Goal: Contribute content

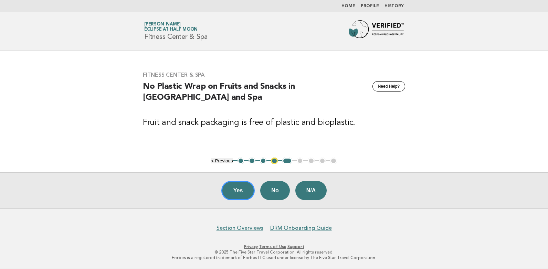
click at [216, 162] on button "< Previous" at bounding box center [222, 160] width 22 height 5
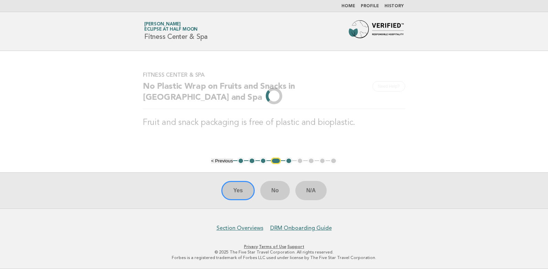
click at [216, 162] on li "< Previous" at bounding box center [222, 160] width 22 height 5
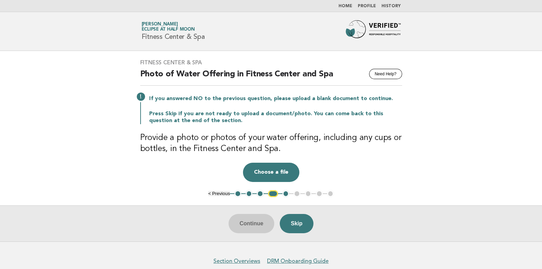
click at [216, 162] on div "Fitness Center & Spa Need Help? Photo of Water Offering in Fitness Center and S…" at bounding box center [271, 120] width 279 height 139
click at [214, 191] on button "< Previous" at bounding box center [219, 193] width 22 height 5
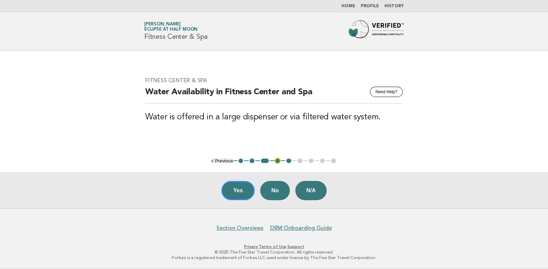
click at [240, 160] on button "1" at bounding box center [240, 161] width 7 height 7
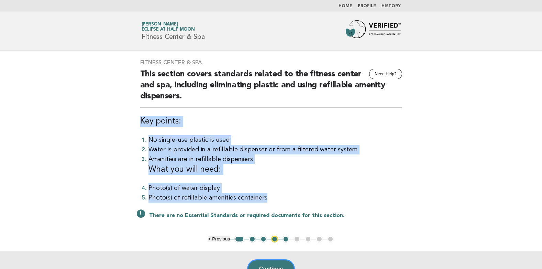
drag, startPoint x: 140, startPoint y: 119, endPoint x: 265, endPoint y: 194, distance: 145.2
click at [265, 194] on div "Fitness Center & Spa Need Help? This section covers standards related to the fi…" at bounding box center [271, 143] width 279 height 185
copy div "Key points: No single-use plastic is used Water is provided in a refillable dis…"
click at [250, 239] on button "2" at bounding box center [252, 239] width 7 height 7
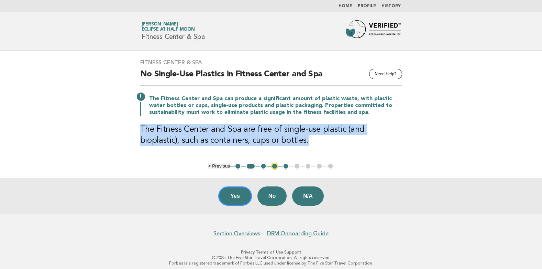
drag, startPoint x: 142, startPoint y: 126, endPoint x: 267, endPoint y: 139, distance: 125.5
click at [267, 139] on h3 "The Fitness Center and Spa are free of single-use plastic (and bioplastic), suc…" at bounding box center [271, 135] width 262 height 22
copy h3 "The Fitness Center and Spa are free of single-use plastic (and bioplastic), suc…"
click at [251, 166] on button "2" at bounding box center [251, 166] width 10 height 7
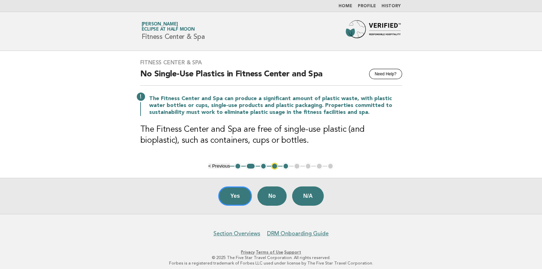
click at [265, 166] on button "3" at bounding box center [263, 166] width 7 height 7
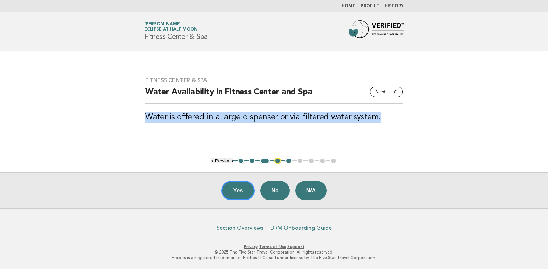
drag, startPoint x: 146, startPoint y: 115, endPoint x: 375, endPoint y: 115, distance: 229.1
click at [375, 115] on h3 "Water is offered in a large dispenser or via filtered water system." at bounding box center [273, 117] width 257 height 11
drag, startPoint x: 375, startPoint y: 115, endPoint x: 349, endPoint y: 117, distance: 26.2
copy h3 "Water is offered in a large dispenser or via filtered water system."
click at [289, 160] on button "5" at bounding box center [288, 161] width 7 height 7
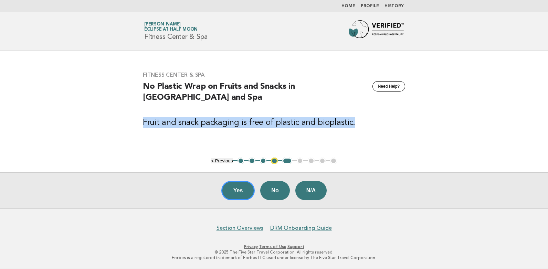
drag, startPoint x: 147, startPoint y: 121, endPoint x: 351, endPoint y: 121, distance: 204.7
click at [351, 121] on h3 "Fruit and snack packaging is free of plastic and bioplastic." at bounding box center [274, 122] width 262 height 11
copy h3 "Fruit and snack packaging is free of plastic and bioplastic."
click at [287, 159] on button "5" at bounding box center [287, 161] width 10 height 7
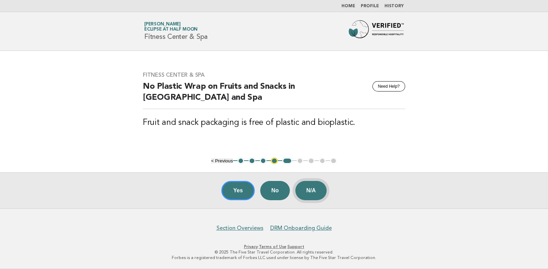
click at [314, 187] on button "N/A" at bounding box center [311, 190] width 32 height 19
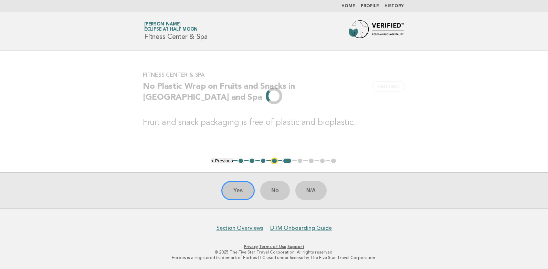
click at [275, 192] on div "Yes No N/A" at bounding box center [274, 190] width 548 height 36
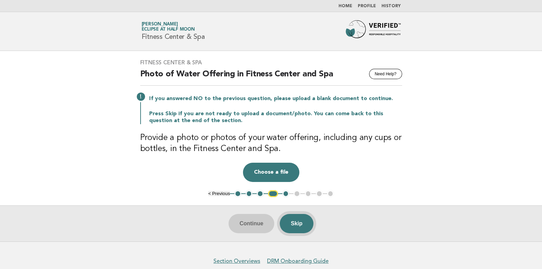
click at [293, 219] on button "Skip" at bounding box center [297, 223] width 34 height 19
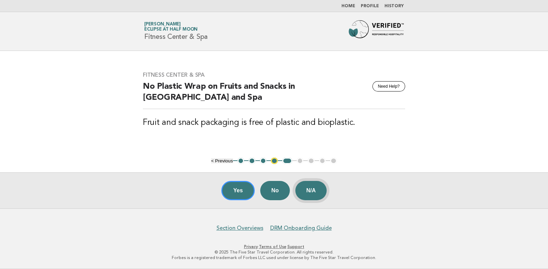
click at [309, 186] on button "N/A" at bounding box center [311, 190] width 32 height 19
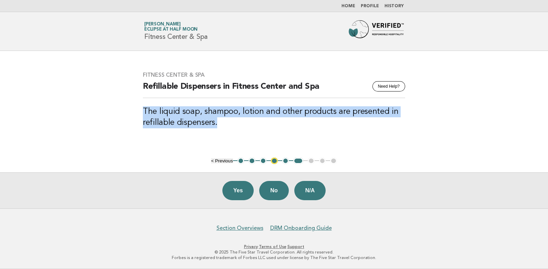
drag, startPoint x: 143, startPoint y: 108, endPoint x: 218, endPoint y: 123, distance: 76.2
click at [218, 123] on h3 "The liquid soap, shampoo, lotion and other products are presented in refillable…" at bounding box center [274, 117] width 262 height 22
drag, startPoint x: 218, startPoint y: 123, endPoint x: 203, endPoint y: 121, distance: 14.9
copy h3 "The liquid soap, shampoo, lotion and other products are presented in refillable…"
click at [309, 187] on button "N/A" at bounding box center [310, 190] width 32 height 19
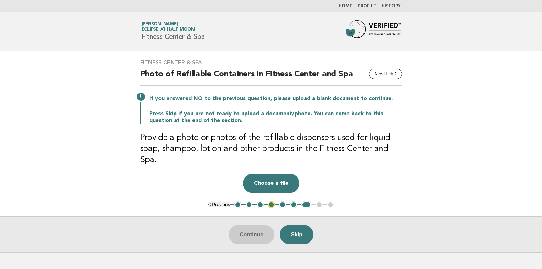
click at [140, 136] on h3 "Provide a photo or photos of the refillable dispensers used for liquid soap, sh…" at bounding box center [271, 148] width 262 height 33
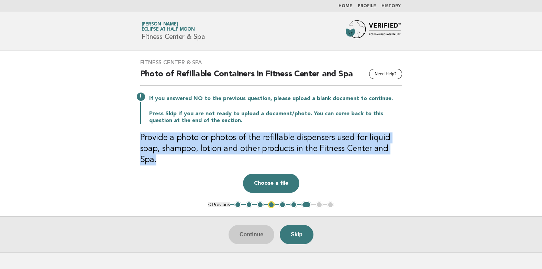
drag, startPoint x: 141, startPoint y: 137, endPoint x: 400, endPoint y: 148, distance: 259.2
click at [400, 148] on h3 "Provide a photo or photos of the refillable dispensers used for liquid soap, sh…" at bounding box center [271, 148] width 262 height 33
drag, startPoint x: 400, startPoint y: 148, endPoint x: 388, endPoint y: 147, distance: 12.0
copy h3 "Provide a photo or photos of the refillable dispensers used for liquid soap, sh…"
click at [294, 225] on button "Skip" at bounding box center [297, 234] width 34 height 19
